Goal: Communication & Community: Ask a question

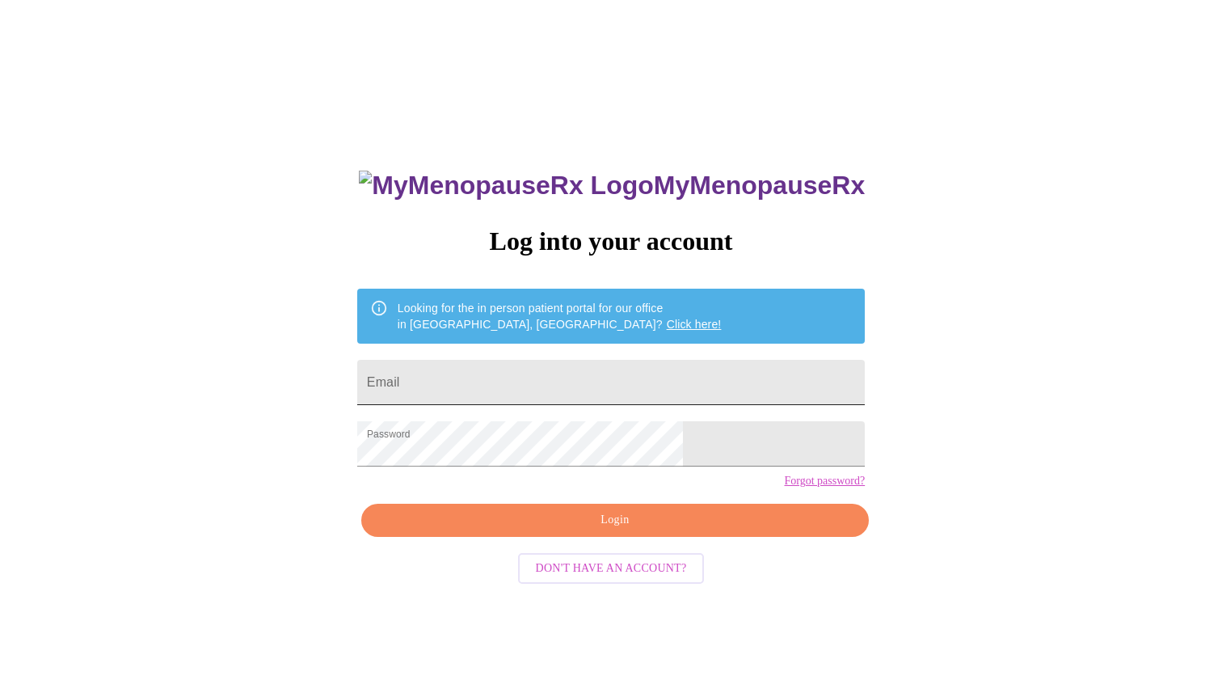
click at [542, 396] on input "Email" at bounding box center [611, 382] width 508 height 45
type input "[EMAIL_ADDRESS][DOMAIN_NAME]"
click at [596, 530] on span "Login" at bounding box center [615, 520] width 470 height 20
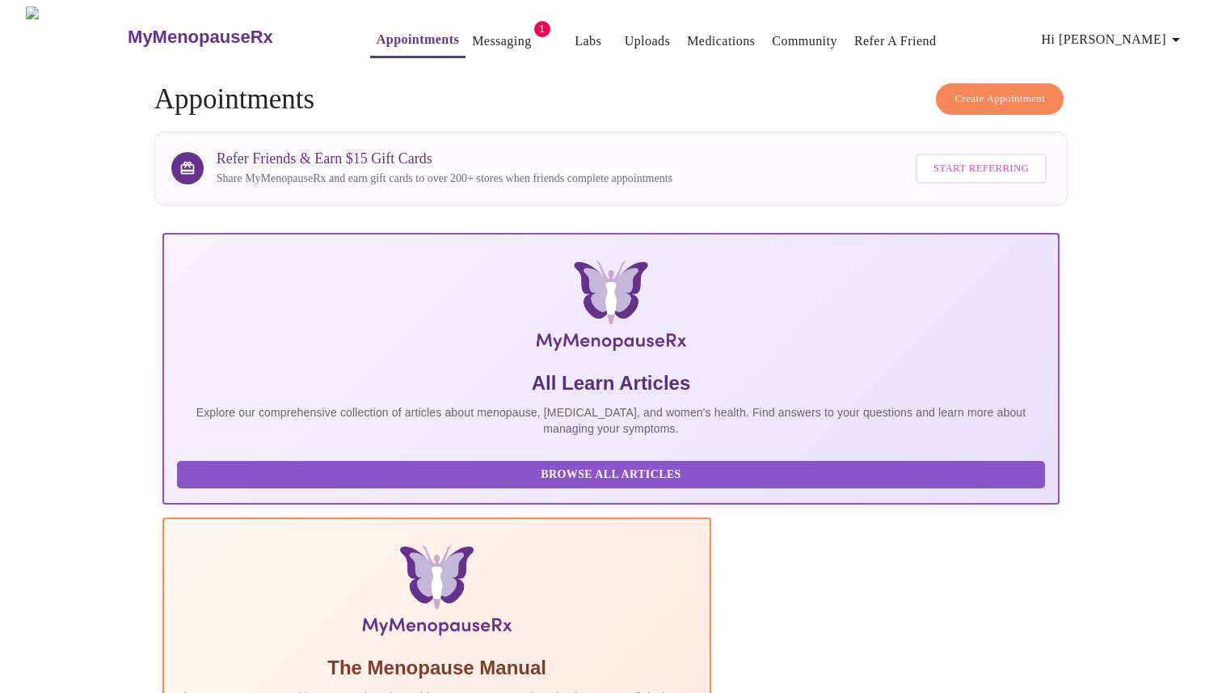
click at [472, 30] on link "Messaging" at bounding box center [501, 41] width 59 height 23
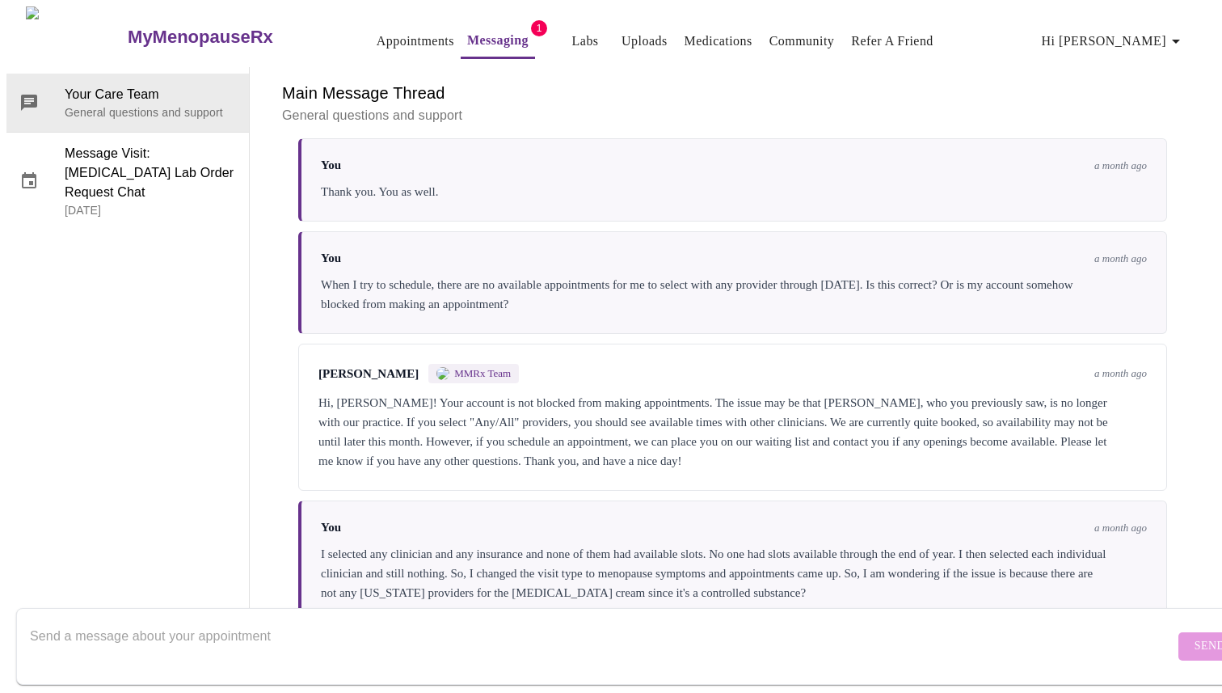
scroll to position [1628, 0]
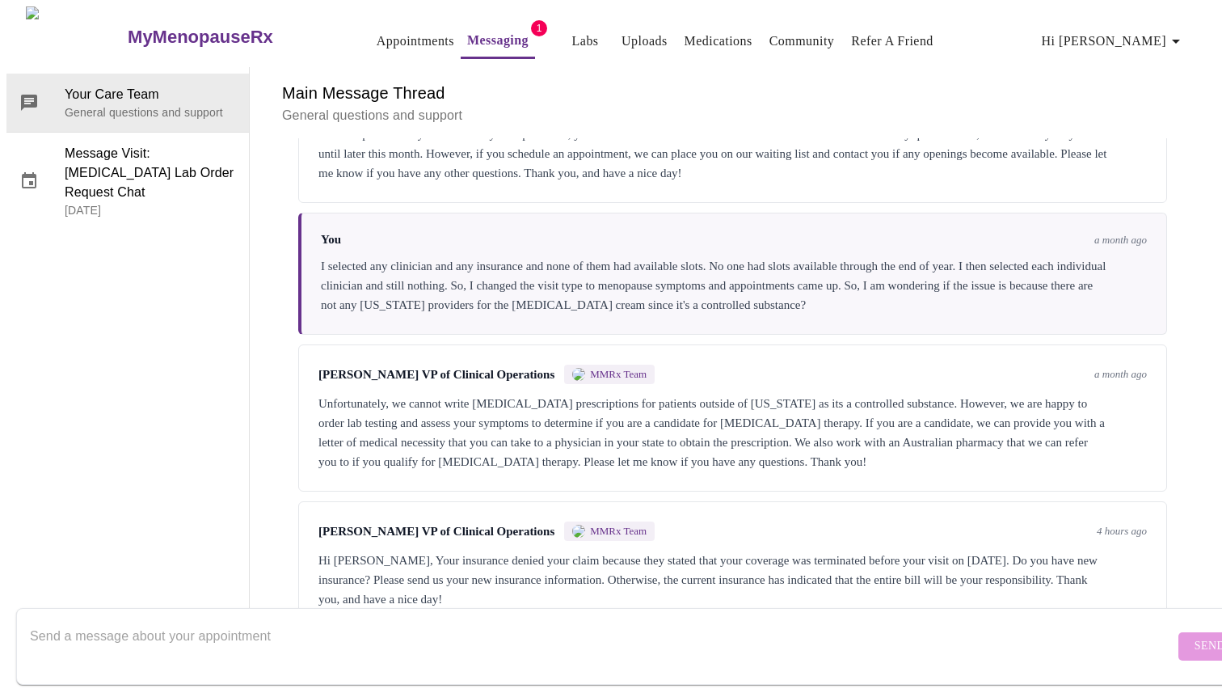
click at [626, 627] on textarea "Send a message about your appointment" at bounding box center [602, 646] width 1144 height 52
type textarea "n"
type textarea "I am so sorry. No, i do not. I need to do cash pay for the visit. I forgot all …"
click at [1194, 636] on span "Send" at bounding box center [1209, 646] width 31 height 20
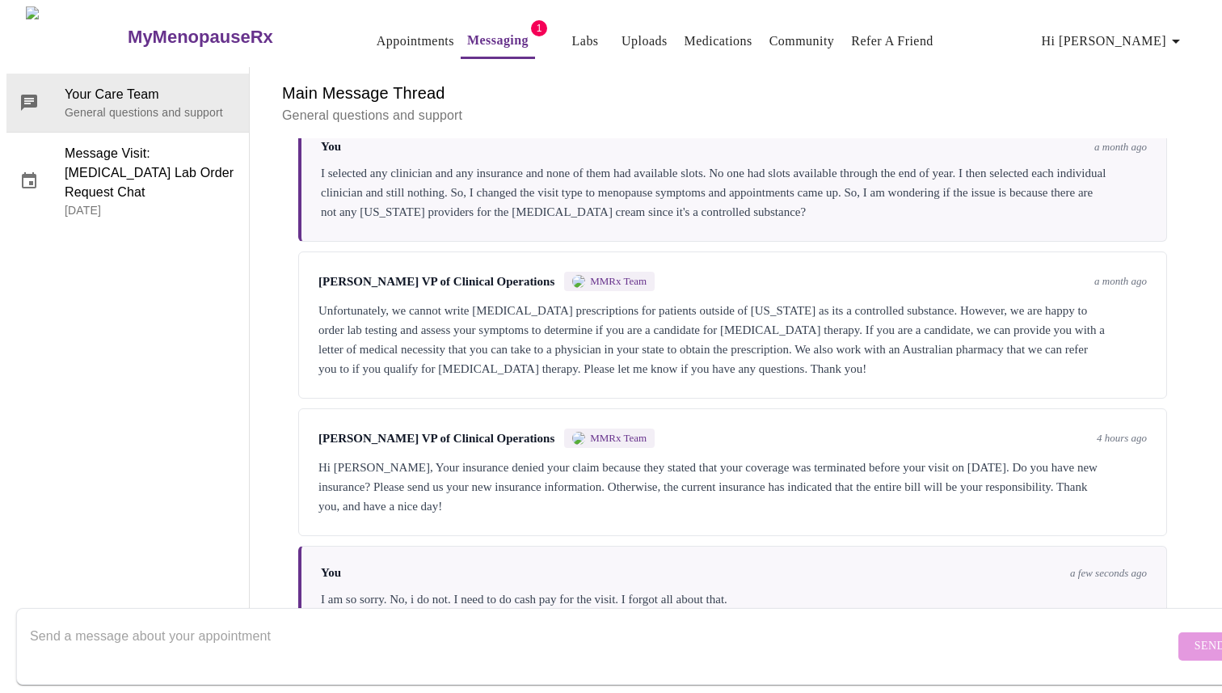
scroll to position [1725, 0]
